Goal: Task Accomplishment & Management: Manage account settings

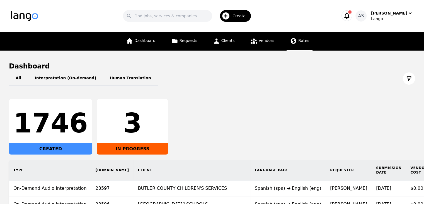
click at [300, 40] on span "Rates" at bounding box center [304, 40] width 11 height 4
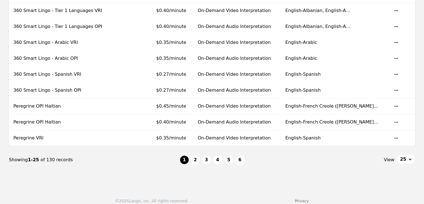
scroll to position [484, 0]
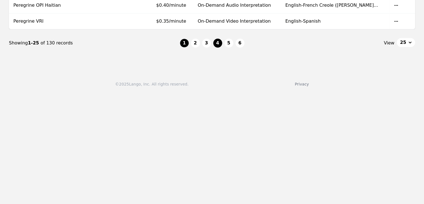
click at [218, 43] on button "4" at bounding box center [217, 43] width 9 height 9
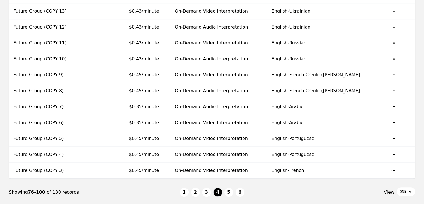
scroll to position [363, 0]
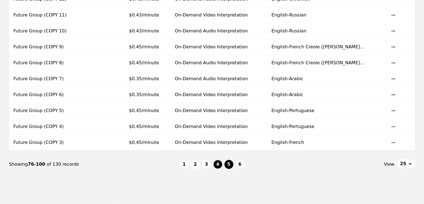
click at [230, 163] on button "5" at bounding box center [229, 164] width 9 height 9
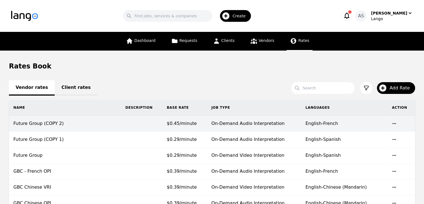
click at [190, 122] on span "$0.45/minute" at bounding box center [182, 123] width 30 height 5
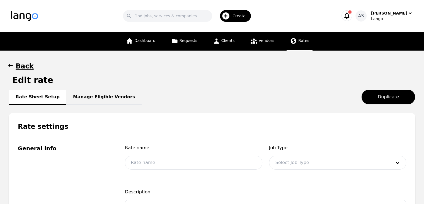
type input "Future Group (COPY 2)"
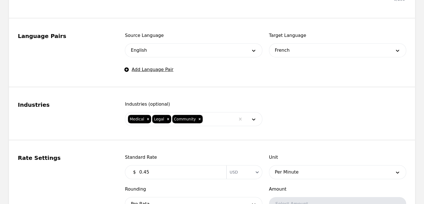
scroll to position [335, 0]
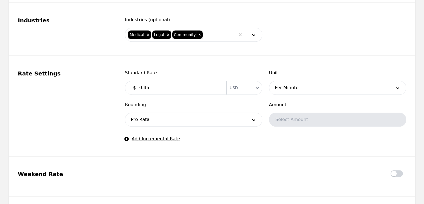
click at [153, 84] on input "0.45" at bounding box center [179, 87] width 87 height 11
type input "0.43"
click at [221, 142] on fieldset "Rate Settings Standard Rate $ 0.43 Currency USD Unit Per Minute Rounding Pro Ra…" at bounding box center [212, 106] width 406 height 100
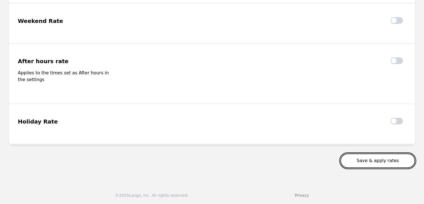
click at [382, 159] on button "Save & apply rates" at bounding box center [378, 160] width 75 height 15
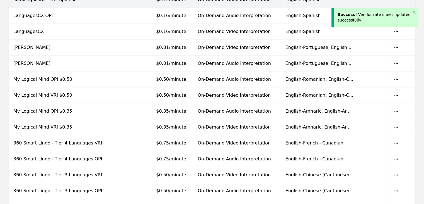
scroll to position [372, 0]
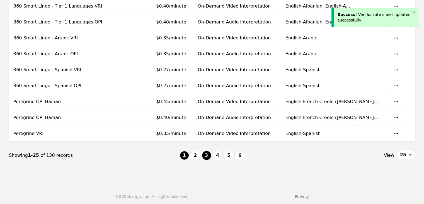
click at [206, 153] on button "3" at bounding box center [206, 155] width 9 height 9
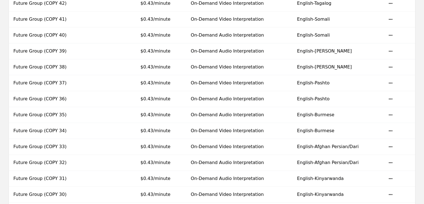
scroll to position [335, 0]
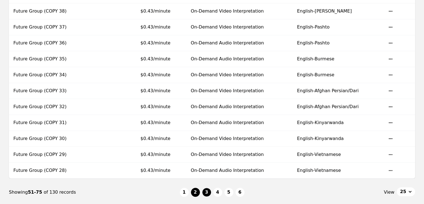
click at [194, 189] on button "2" at bounding box center [195, 191] width 9 height 9
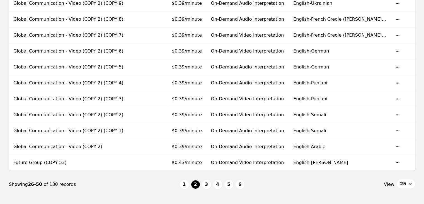
scroll to position [372, 0]
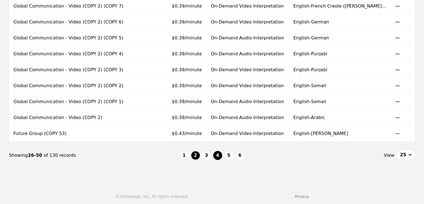
click at [215, 154] on button "4" at bounding box center [217, 155] width 9 height 9
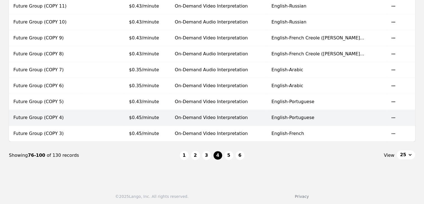
click at [170, 114] on td "$0.45/minute" at bounding box center [148, 118] width 46 height 16
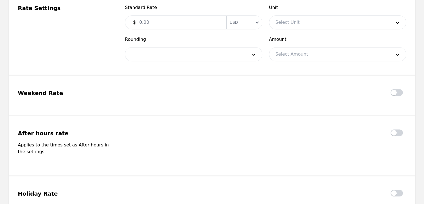
type input "Future Group (COPY 4)"
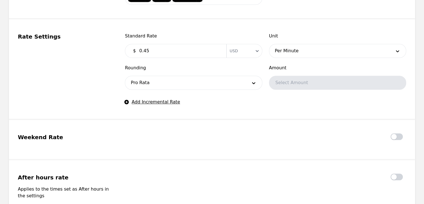
click at [162, 52] on input "0.45" at bounding box center [179, 50] width 87 height 11
type input "0.43"
click at [347, 164] on fieldset "After hours rate Applies to the times set as After hours in the settings" at bounding box center [212, 190] width 406 height 60
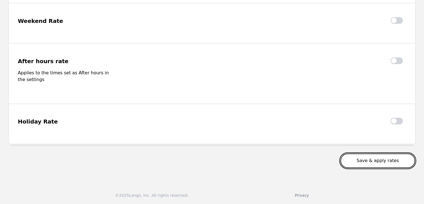
click at [362, 161] on button "Save & apply rates" at bounding box center [378, 160] width 75 height 15
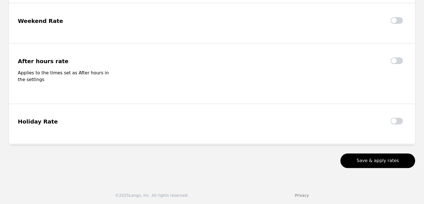
scroll to position [486, 0]
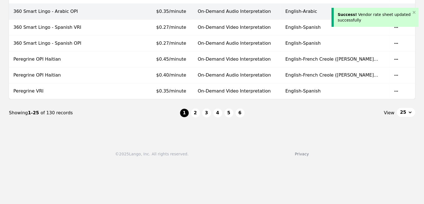
scroll to position [484, 0]
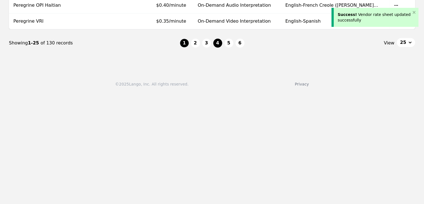
click at [218, 39] on button "4" at bounding box center [217, 43] width 9 height 9
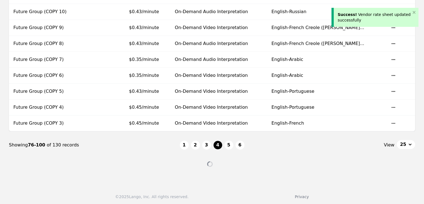
scroll to position [372, 0]
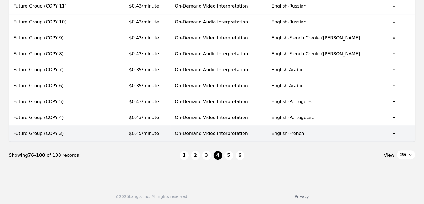
click at [170, 130] on td "$0.45/minute" at bounding box center [148, 134] width 46 height 16
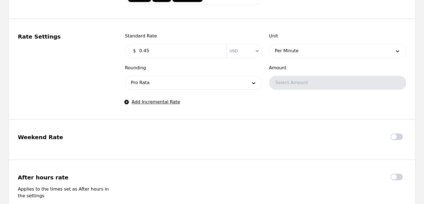
click at [169, 53] on input "0.45" at bounding box center [179, 50] width 87 height 11
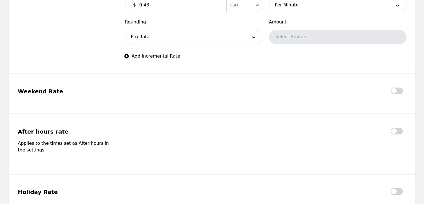
scroll to position [488, 0]
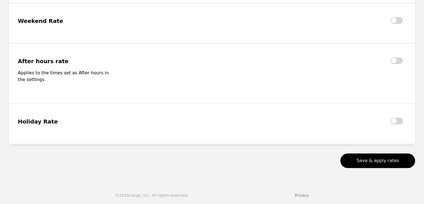
type input "0.43"
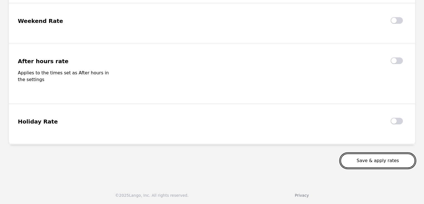
click at [400, 161] on button "Save & apply rates" at bounding box center [378, 160] width 75 height 15
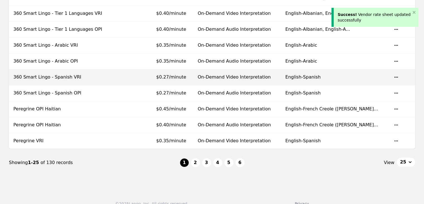
scroll to position [474, 0]
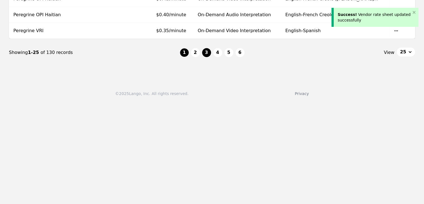
click at [207, 52] on button "3" at bounding box center [206, 52] width 9 height 9
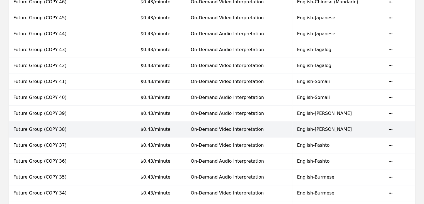
scroll to position [372, 0]
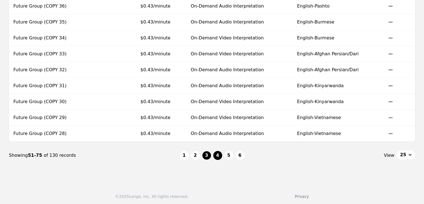
click at [219, 156] on button "4" at bounding box center [217, 155] width 9 height 9
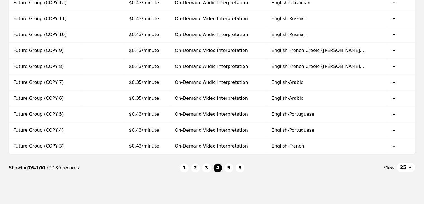
scroll to position [372, 0]
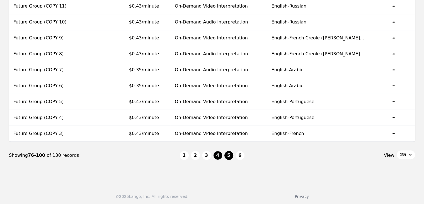
click at [226, 153] on button "5" at bounding box center [229, 155] width 9 height 9
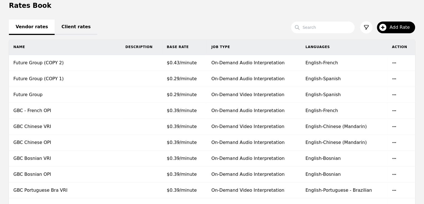
scroll to position [37, 0]
